Goal: Task Accomplishment & Management: Complete application form

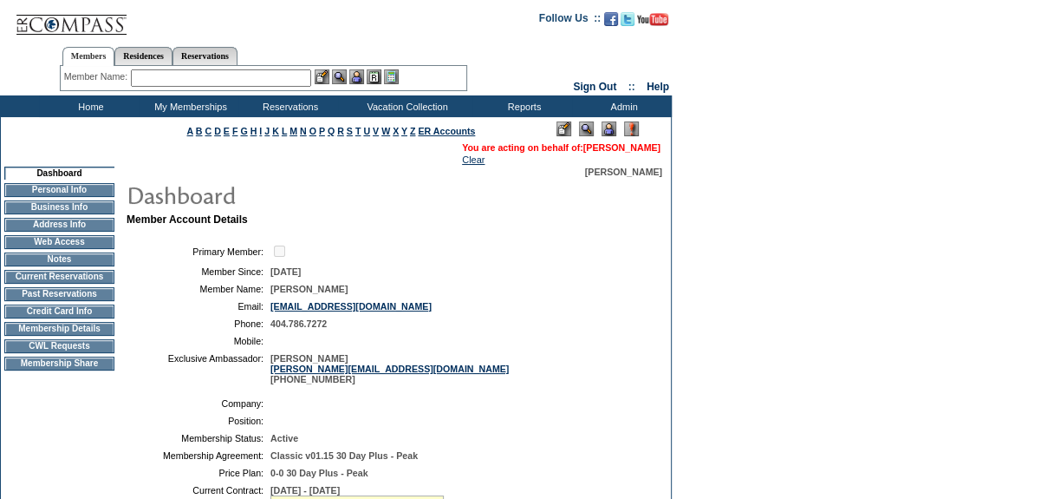
click at [603, 151] on link "[PERSON_NAME]" at bounding box center [621, 147] width 77 height 10
click at [74, 352] on td "CWL Requests" at bounding box center [59, 346] width 110 height 14
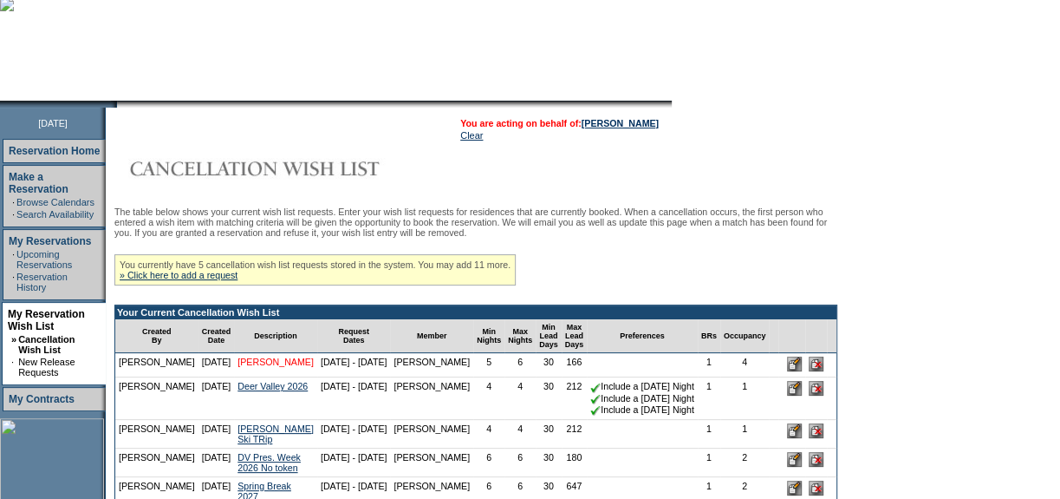
scroll to position [157, 0]
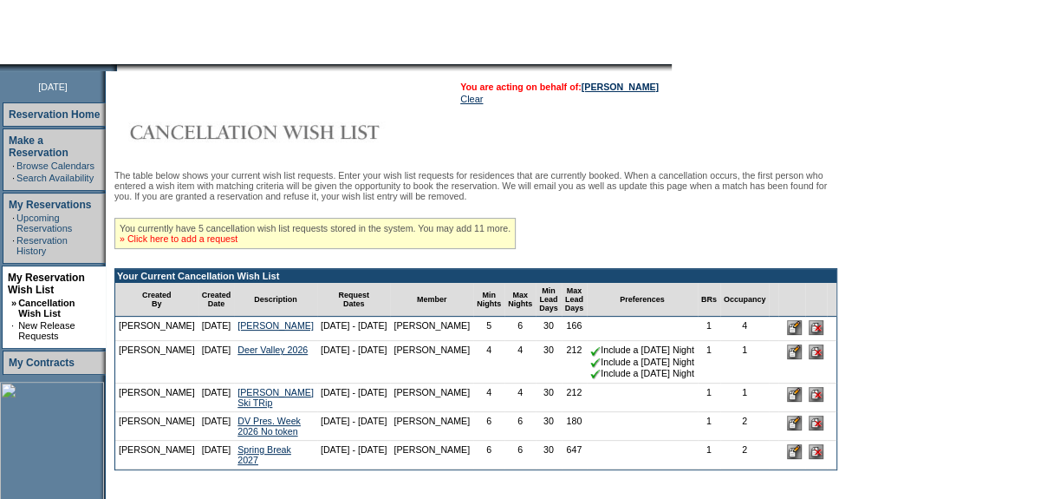
click at [219, 244] on link "» Click here to add a request" at bounding box center [179, 238] width 118 height 10
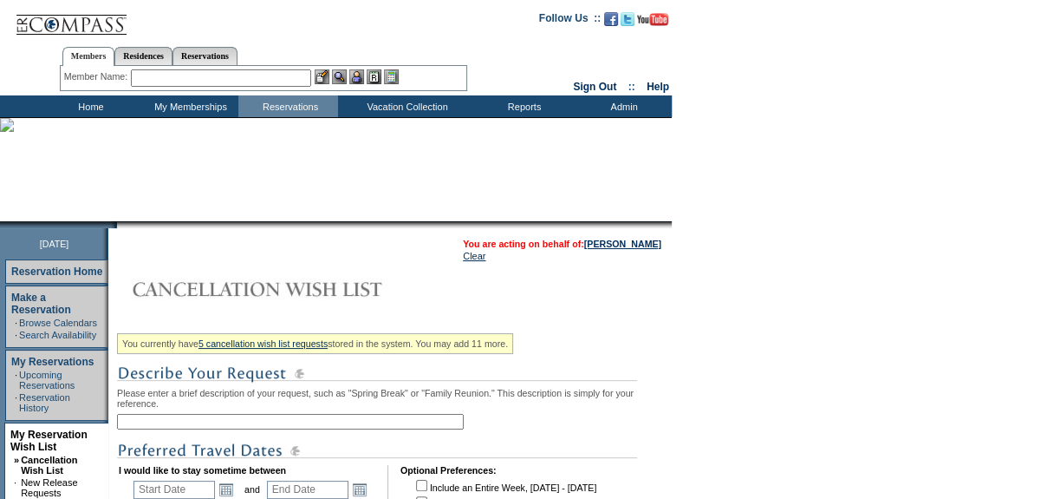
click at [242, 420] on input "text" at bounding box center [290, 422] width 347 height 16
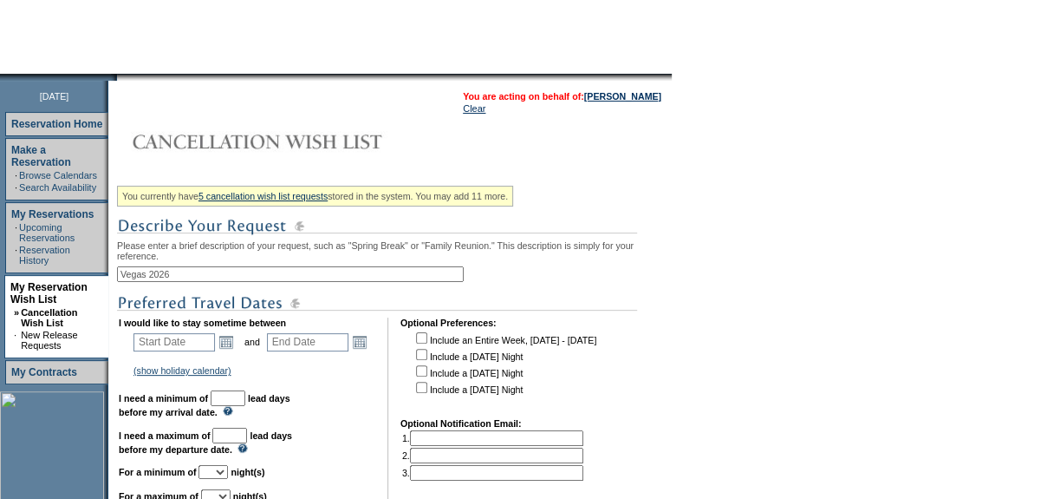
scroll to position [157, 0]
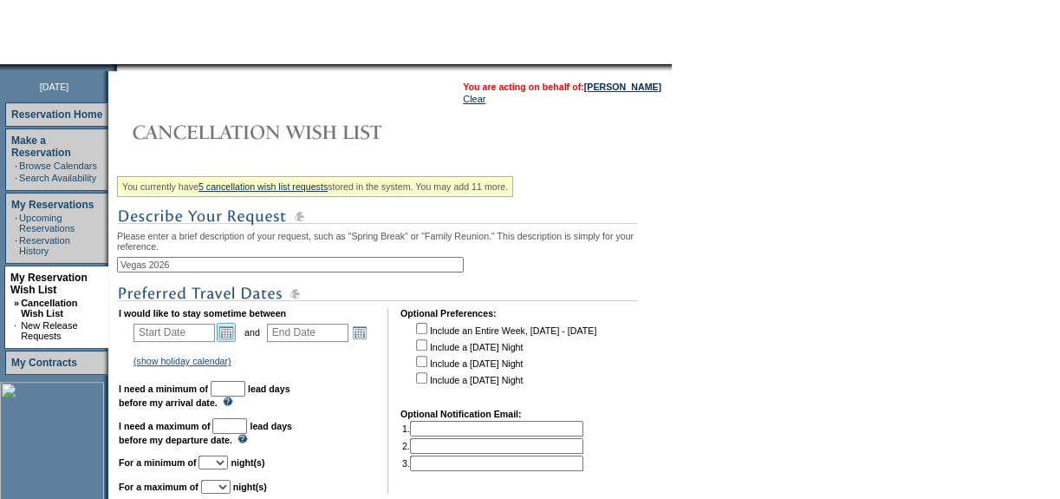
type input "Vegas 2026"
click at [232, 342] on link "Open the calendar popup." at bounding box center [226, 332] width 19 height 19
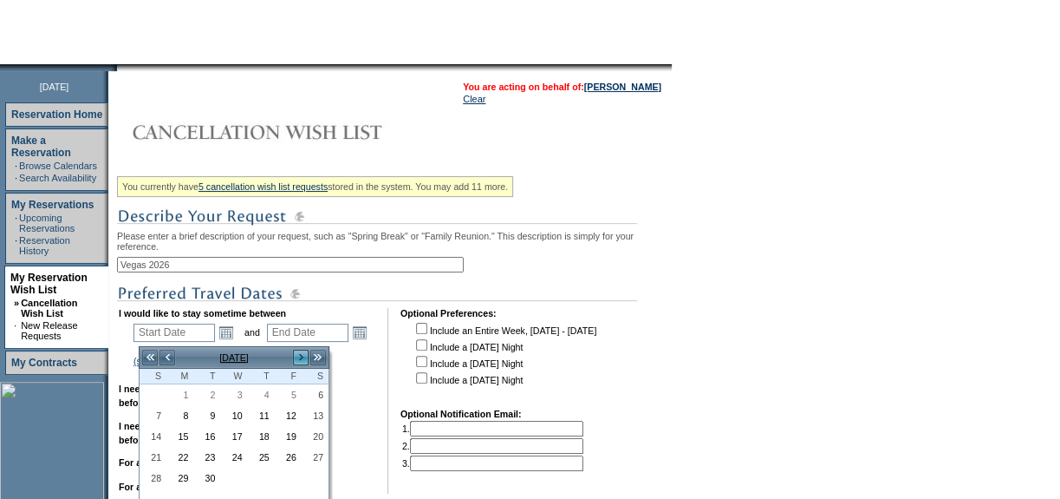
click at [301, 357] on link ">" at bounding box center [300, 357] width 17 height 17
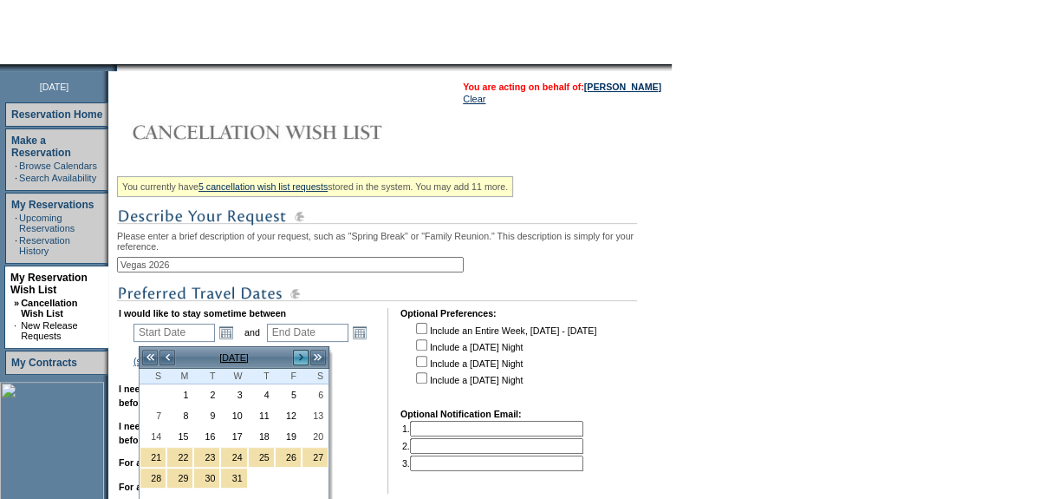
click at [301, 357] on link ">" at bounding box center [300, 357] width 17 height 17
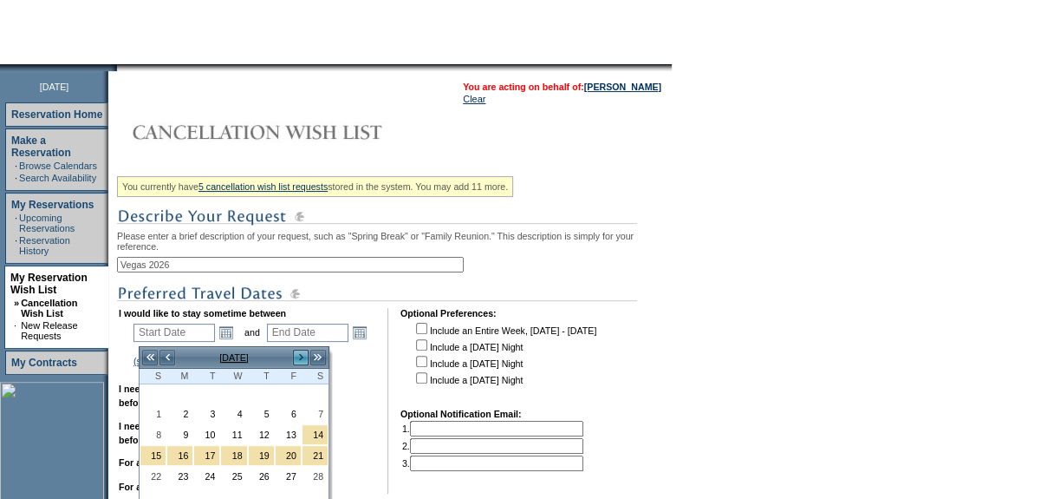
click at [301, 357] on link ">" at bounding box center [300, 357] width 17 height 17
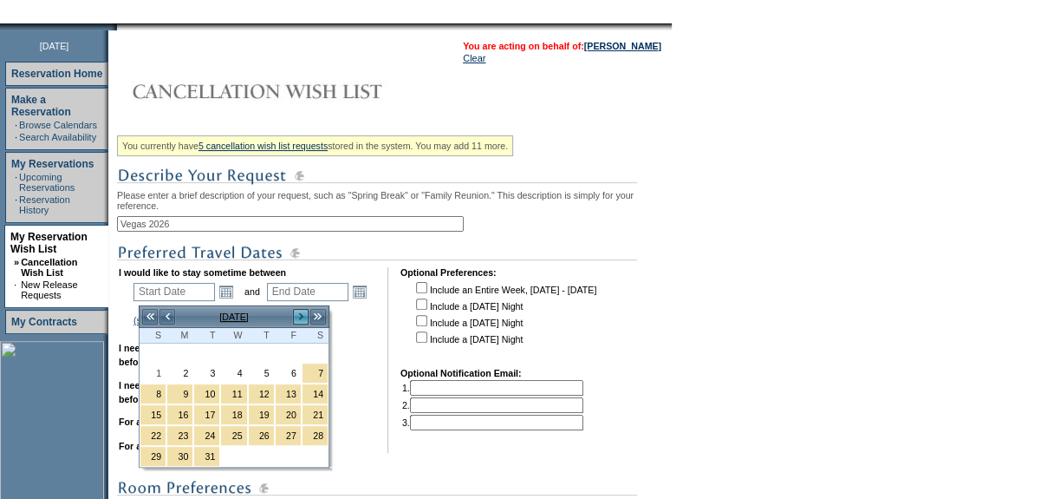
scroll to position [236, 0]
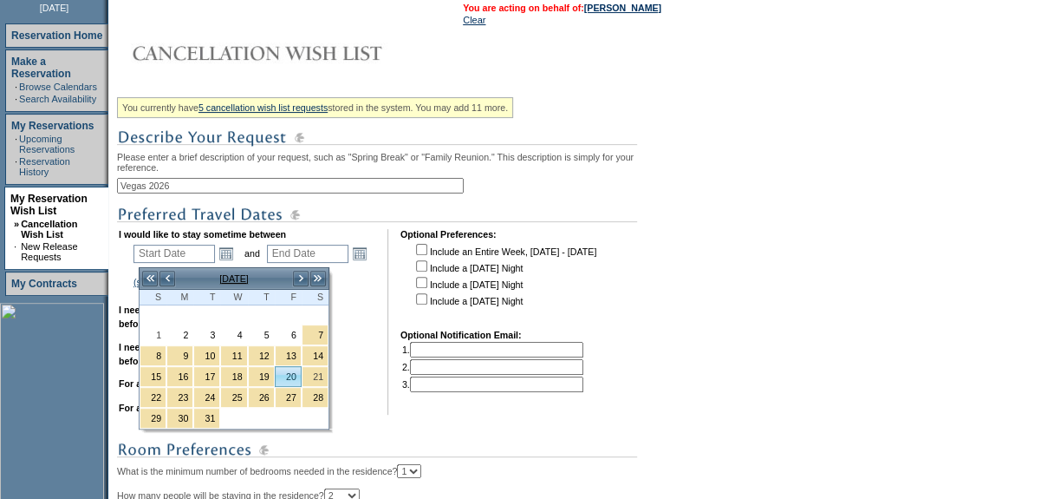
click at [293, 372] on link "20" at bounding box center [288, 376] width 25 height 19
type input "2026-03-20"
type input "2026-03-21"
type input "3/20/2026"
type input "3/21/2026"
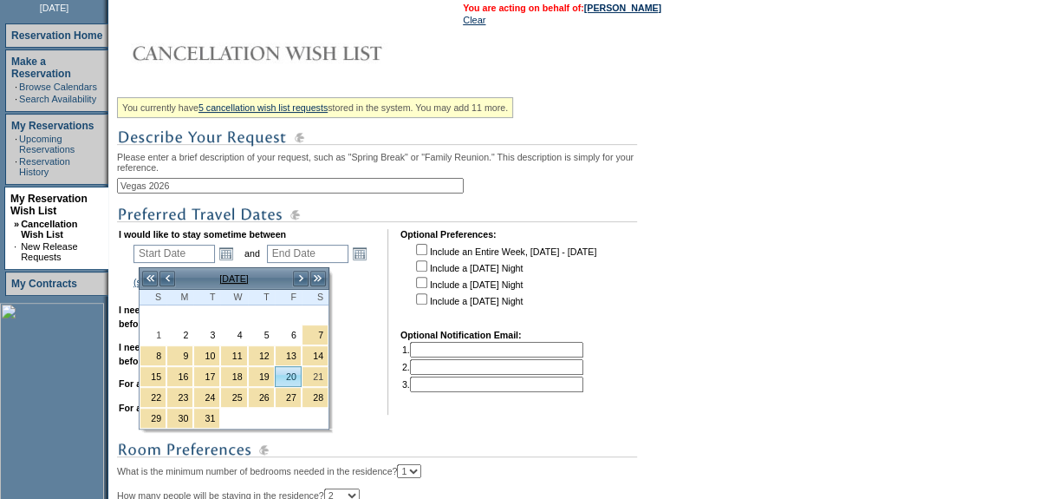
type input "200"
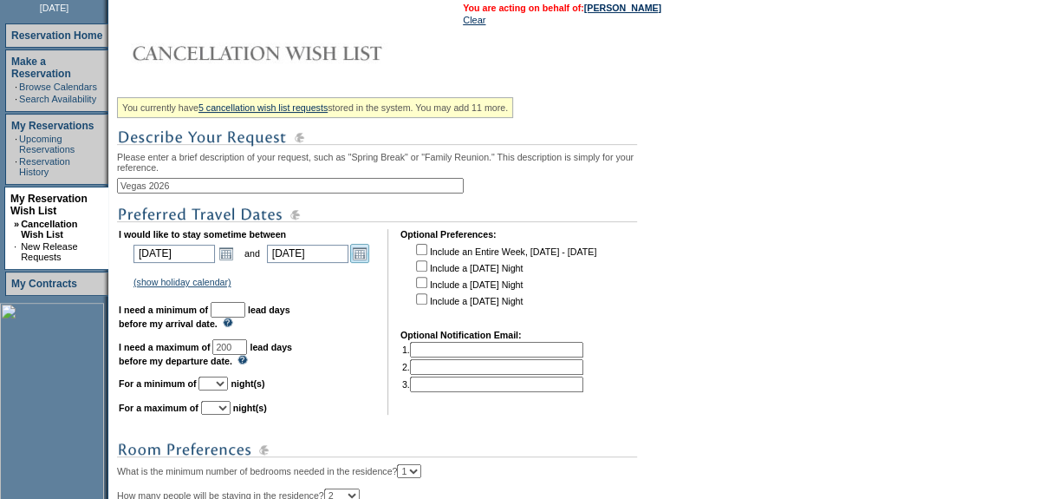
click at [368, 258] on link "Open the calendar popup." at bounding box center [359, 253] width 19 height 19
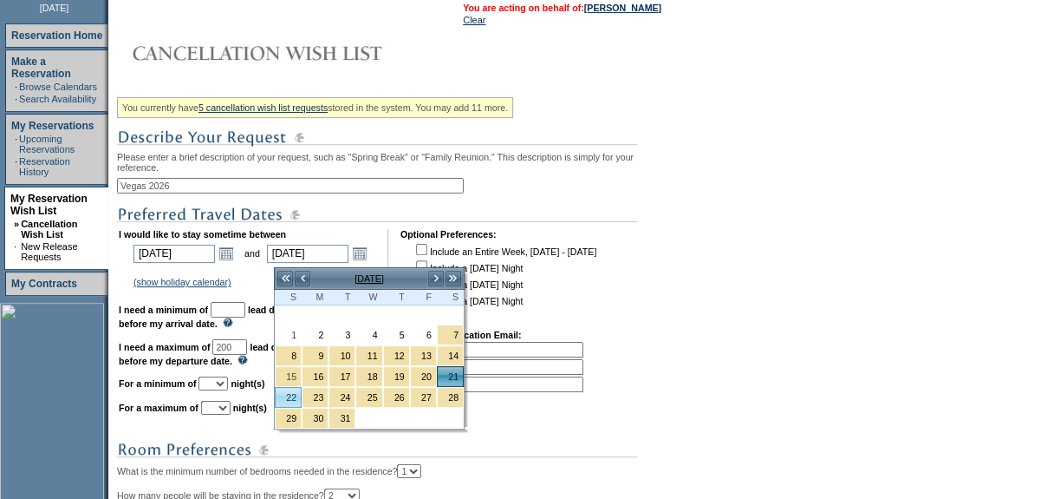
click at [284, 397] on link "22" at bounding box center [288, 397] width 25 height 19
type input "2026-03-22"
type input "3/22/2026"
type input "201"
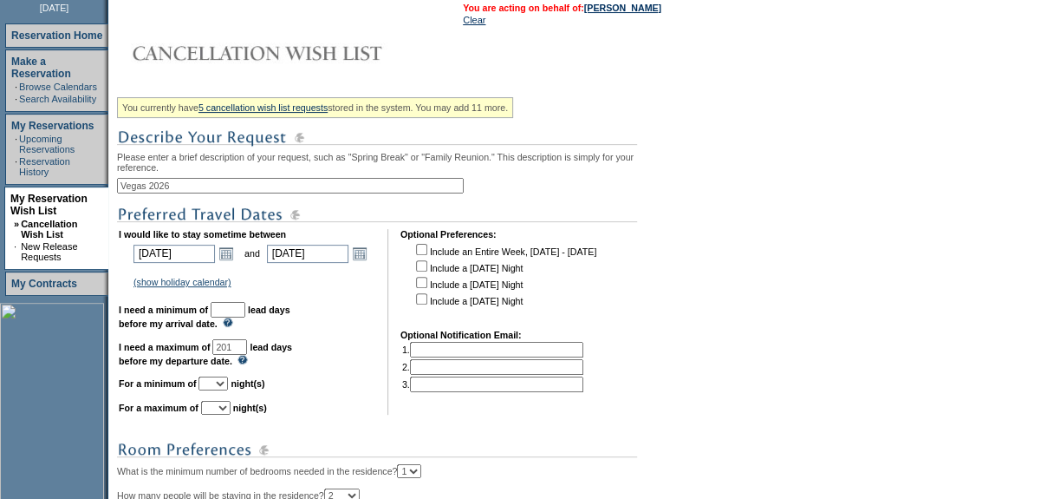
click at [245, 317] on input "text" at bounding box center [228, 310] width 35 height 16
type input "30"
click at [247, 355] on input "201" at bounding box center [229, 347] width 35 height 16
type input "2"
type input "120"
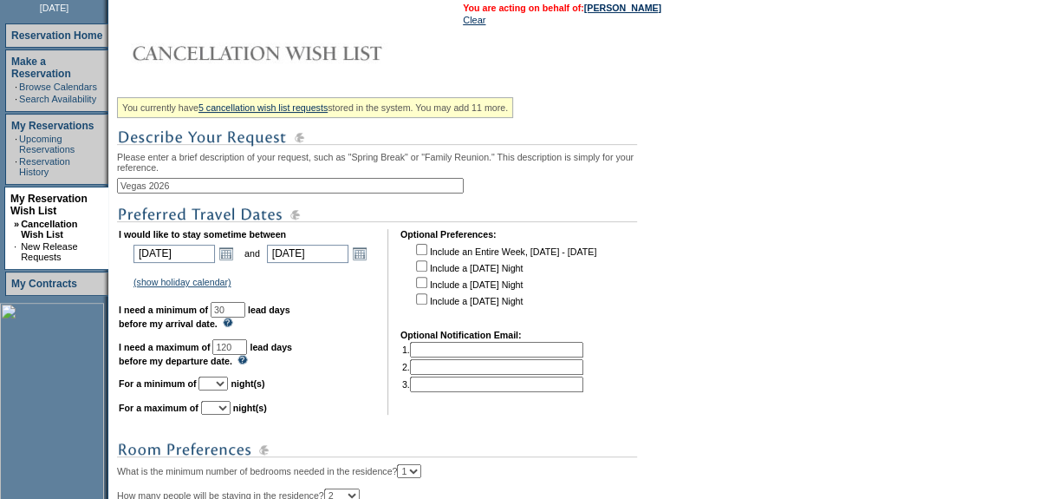
click at [228, 389] on select "1 2 3 4 5 6 7 8 9 10 11 12 13 14" at bounding box center [213, 383] width 29 height 14
select select "2"
click at [219, 382] on select "1 2 3 4 5 6 7 8 9 10 11 12 13 14" at bounding box center [213, 383] width 29 height 14
click at [231, 409] on select "1 2 3 4 5 6 7 8 9 10 11 12 13 14" at bounding box center [215, 408] width 29 height 14
select select "2"
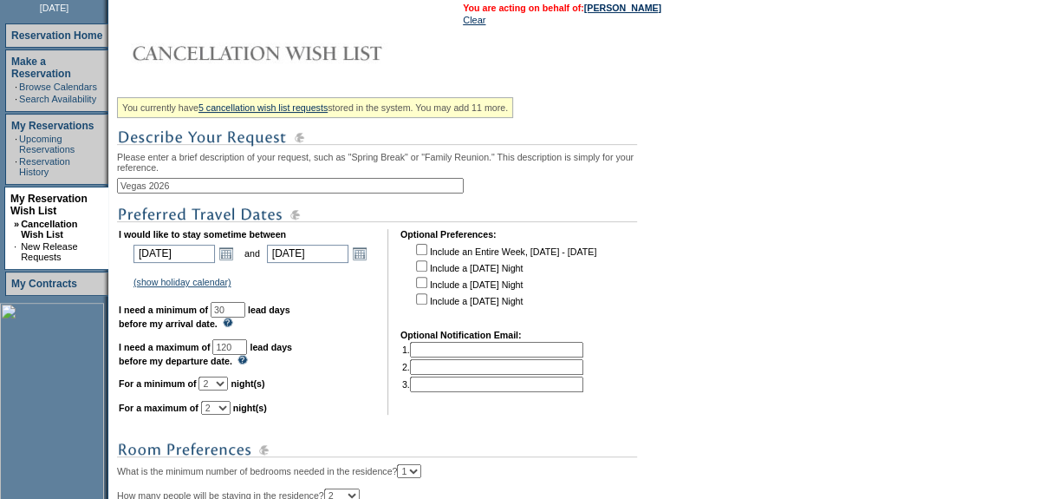
click at [222, 407] on select "1 2 3 4 5 6 7 8 9 10 11 12 13 14" at bounding box center [215, 408] width 29 height 14
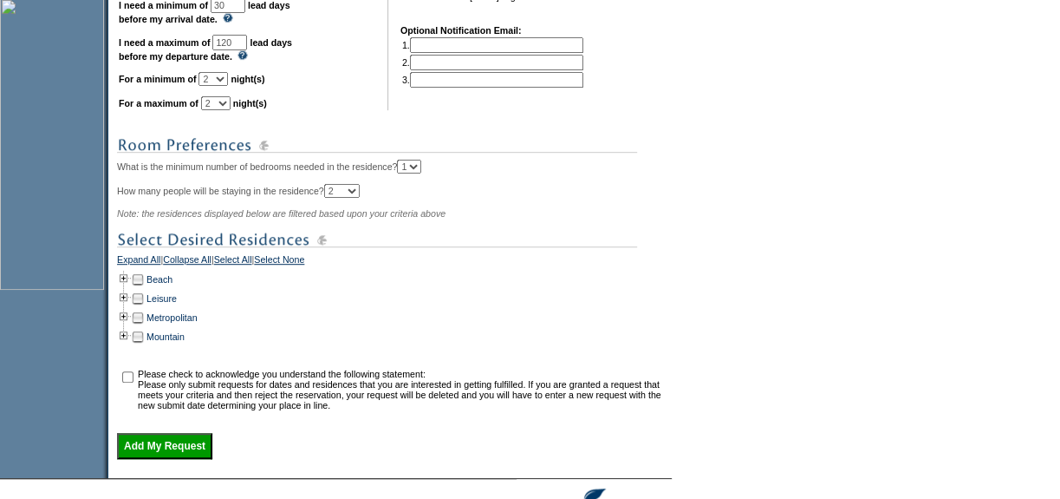
scroll to position [551, 0]
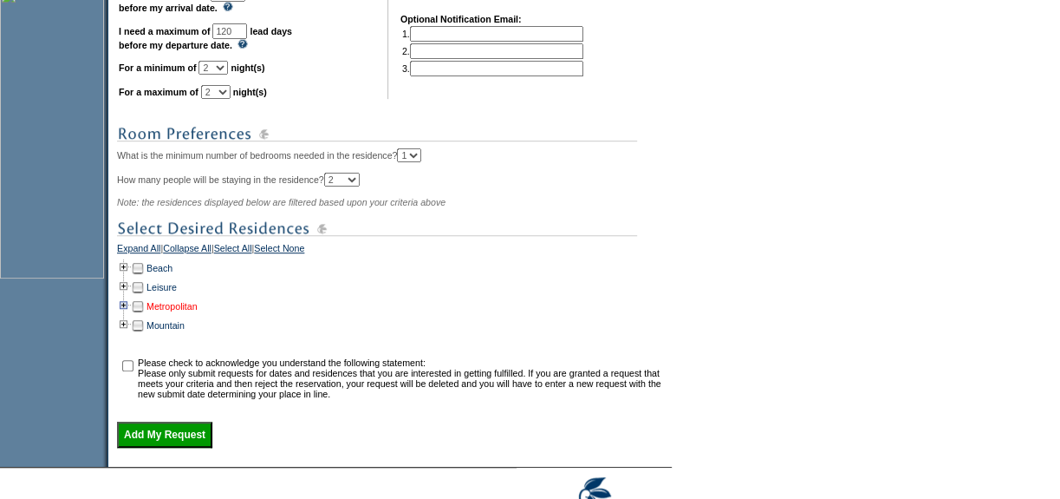
click at [179, 311] on link "Metropolitan" at bounding box center [172, 306] width 51 height 10
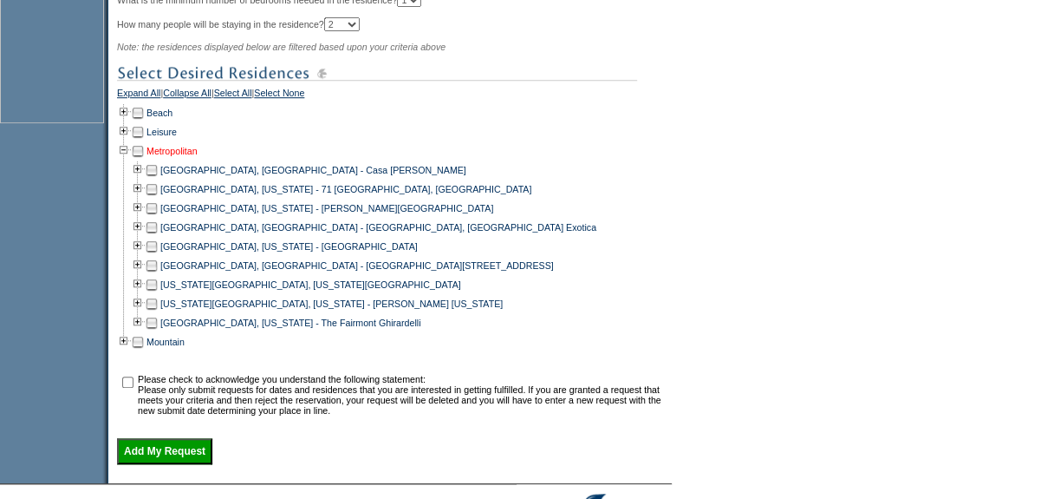
scroll to position [709, 0]
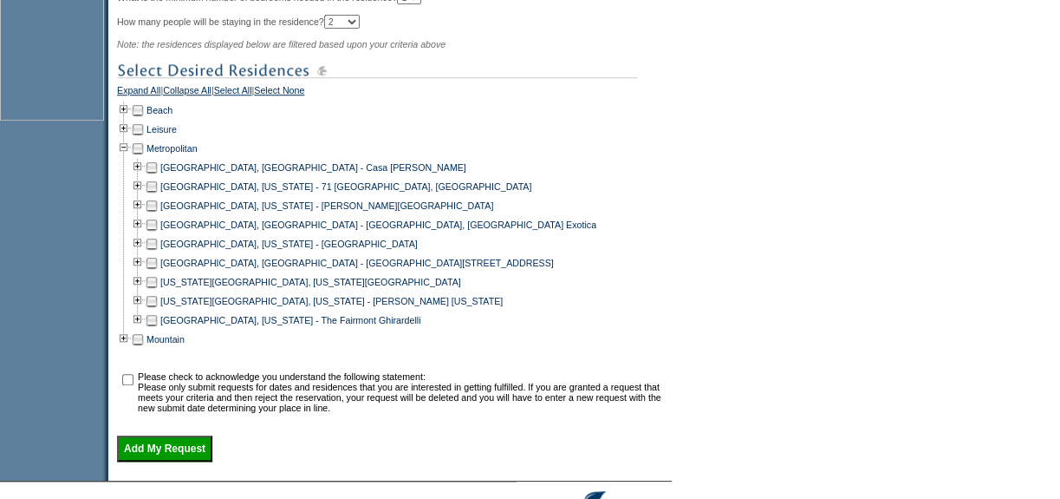
click at [158, 253] on td at bounding box center [152, 243] width 14 height 19
click at [131, 385] on input "checkbox" at bounding box center [127, 379] width 11 height 11
checkbox input "true"
click at [149, 459] on input "Add My Request" at bounding box center [164, 448] width 95 height 26
